Goal: Find specific page/section: Find specific page/section

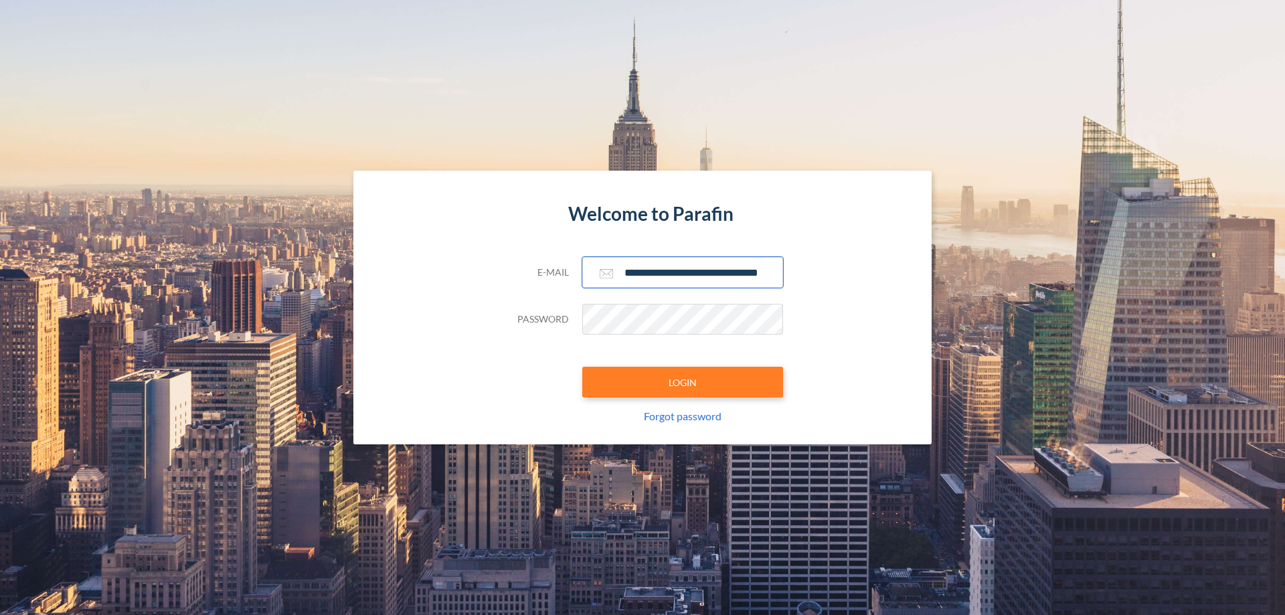
scroll to position [0, 21]
type input "**********"
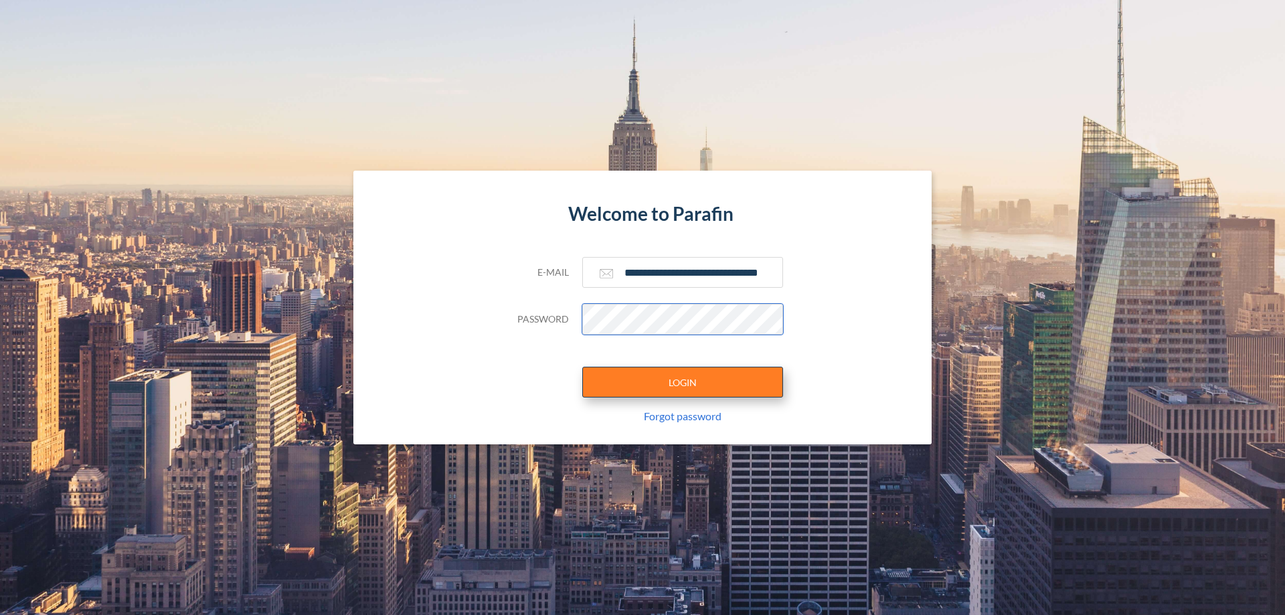
scroll to position [0, 0]
click at [683, 382] on button "LOGIN" at bounding box center [682, 382] width 201 height 31
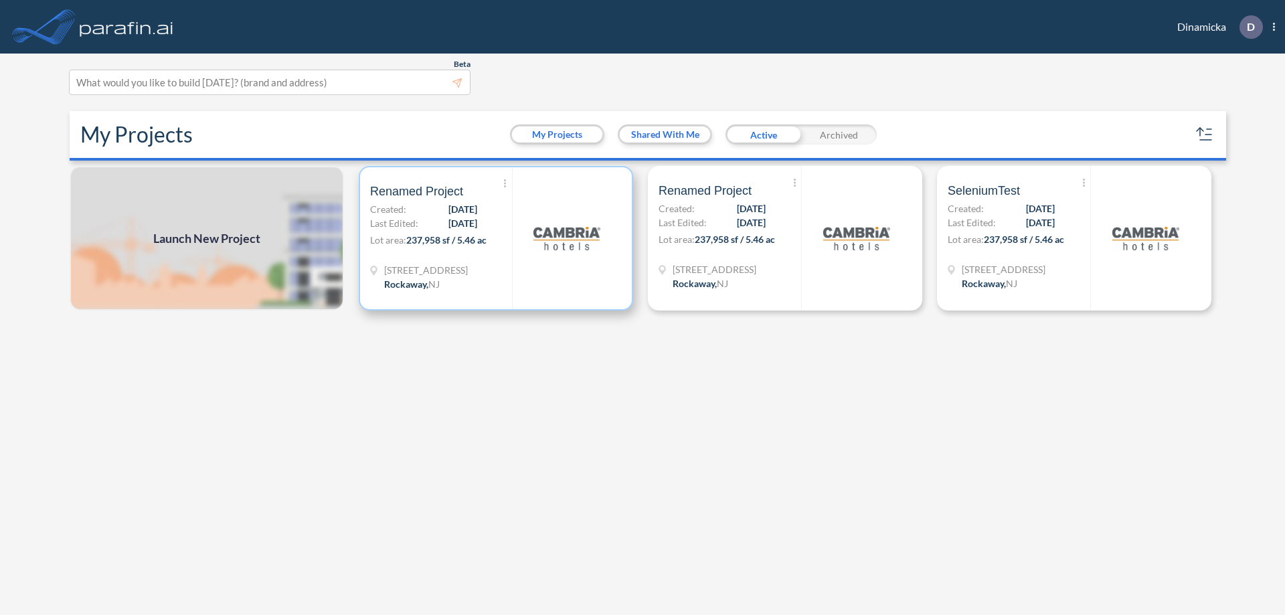
scroll to position [3, 0]
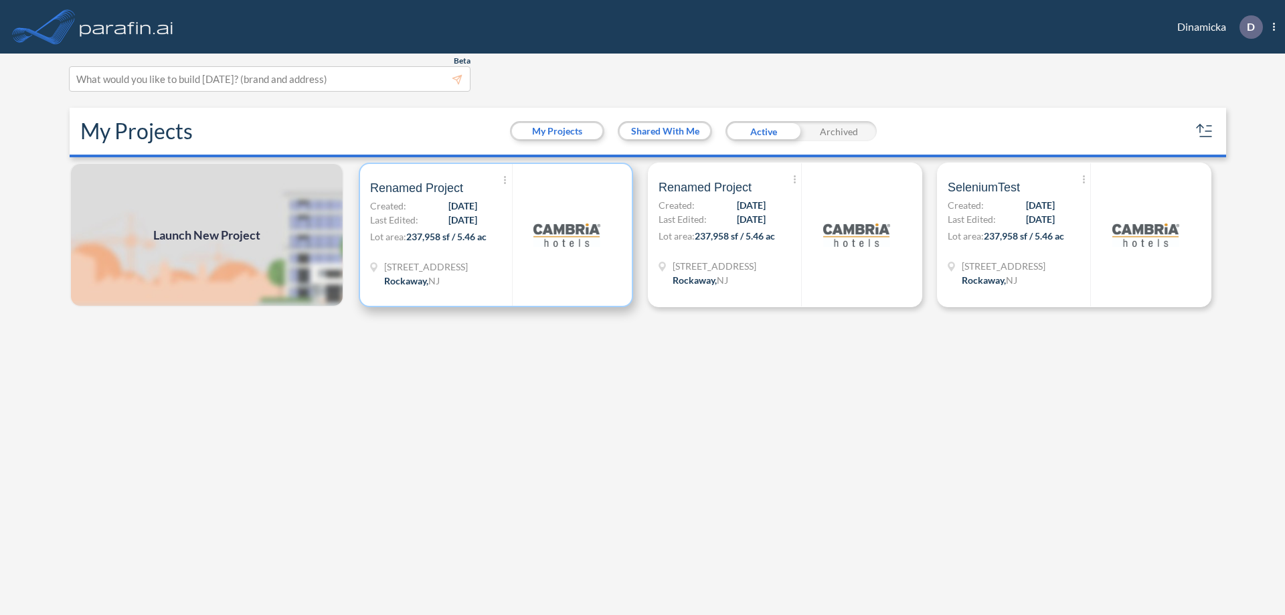
click at [496, 235] on p "Lot area: 237,958 sf / 5.46 ac" at bounding box center [441, 239] width 142 height 19
